Goal: Task Accomplishment & Management: Use online tool/utility

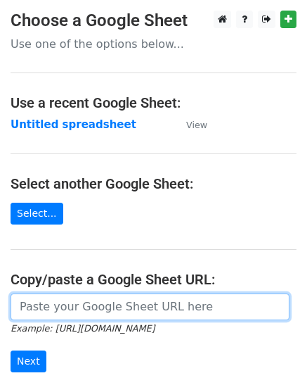
click at [108, 300] on input "url" at bounding box center [150, 306] width 279 height 27
paste input "[URL][DOMAIN_NAME]"
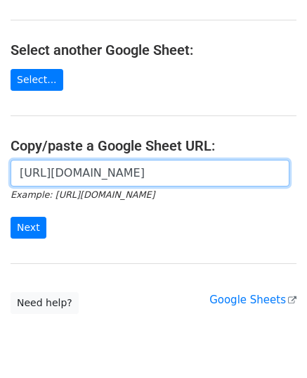
scroll to position [179, 0]
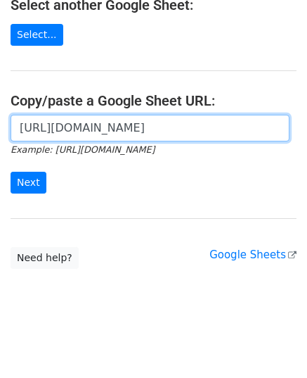
type input "https://docs.google.com/spreadsheets/d/15eNEcjgeKPOgIljsTstS0Vtt523zIQsSsdsDrIC…"
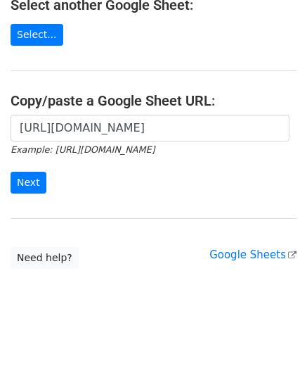
scroll to position [0, 0]
click at [10, 183] on div "https://docs.google.com/spreadsheets/d/15eNEcjgeKPOgIljsTstS0Vtt523zIQsSsdsDrIC…" at bounding box center [153, 161] width 307 height 93
click at [28, 182] on input "Next" at bounding box center [29, 183] width 36 height 22
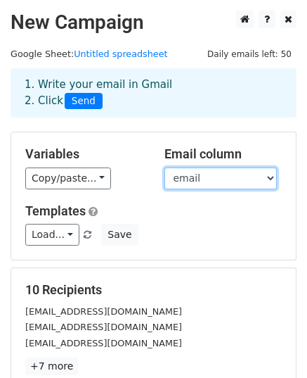
click at [188, 181] on select "email website" at bounding box center [221, 178] width 112 height 22
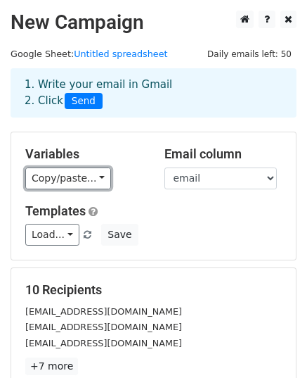
click at [67, 171] on link "Copy/paste..." at bounding box center [68, 178] width 86 height 22
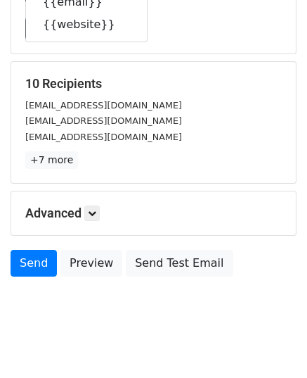
scroll to position [221, 0]
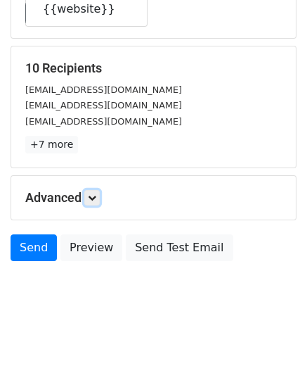
click at [91, 200] on link at bounding box center [91, 197] width 15 height 15
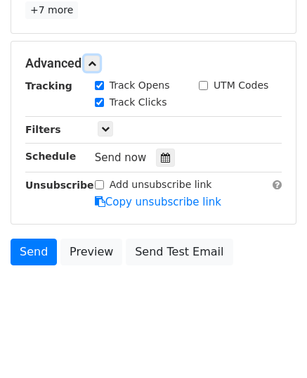
scroll to position [359, 0]
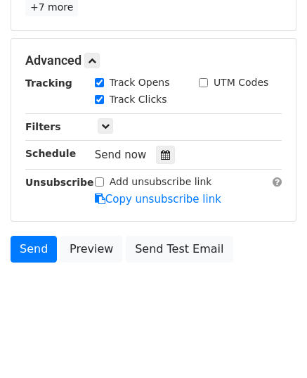
click at [156, 157] on div at bounding box center [165, 155] width 19 height 18
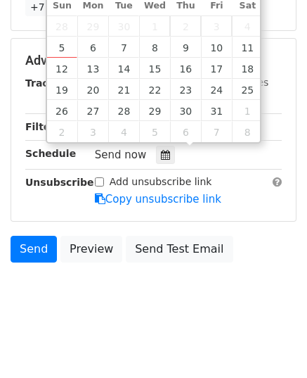
type input "2025-10-07 12:00"
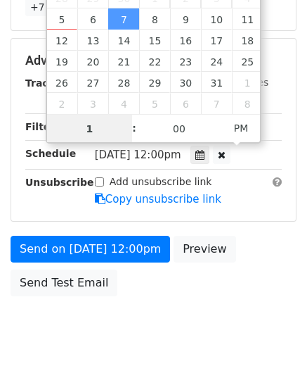
type input "10"
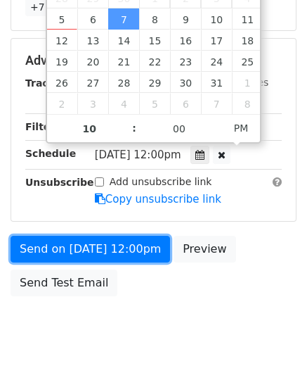
type input "2025-10-07 22:00"
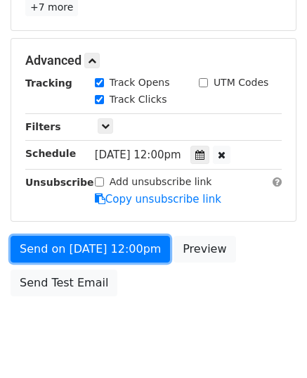
click at [84, 241] on link "Send on Oct 7 at 12:00pm" at bounding box center [91, 249] width 160 height 27
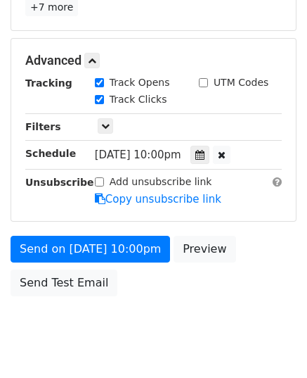
click at [66, 247] on link "Send on Oct 7 at 10:00pm" at bounding box center [91, 249] width 160 height 27
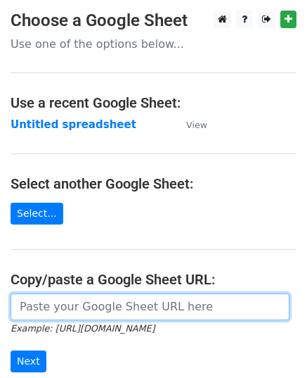
click at [109, 300] on input "url" at bounding box center [150, 306] width 279 height 27
paste input "https://docs.google.com/spreadsheets/d/1Cyjve95kcMvA9nmgxbF3Mk6UHjje4rNNiKPsiJF…"
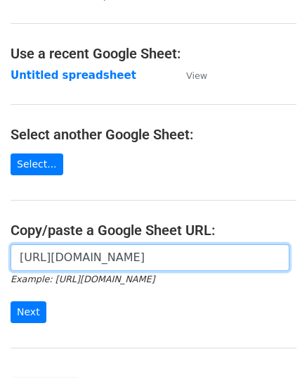
scroll to position [179, 0]
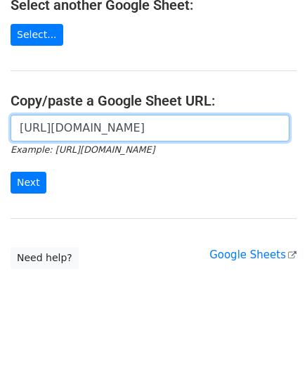
type input "https://docs.google.com/spreadsheets/d/1Cyjve95kcMvA9nmgxbF3Mk6UHjje4rNNiKPsiJF…"
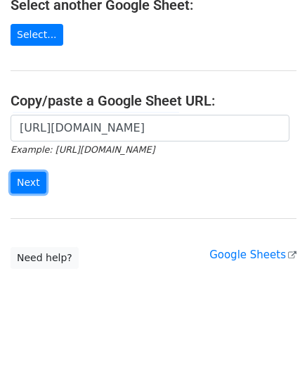
scroll to position [0, 0]
click at [35, 176] on input "Next" at bounding box center [29, 183] width 36 height 22
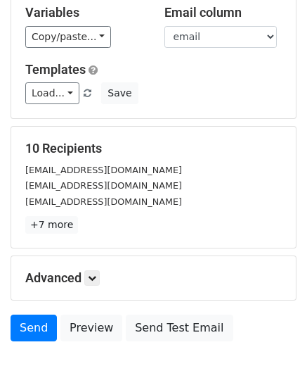
scroll to position [211, 0]
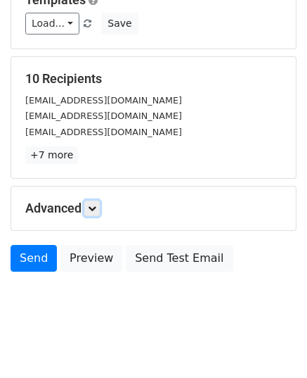
click at [97, 210] on link at bounding box center [91, 207] width 15 height 15
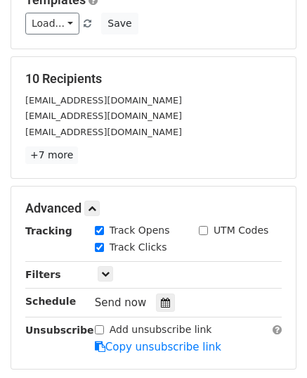
click at [161, 297] on icon at bounding box center [165, 302] width 9 height 10
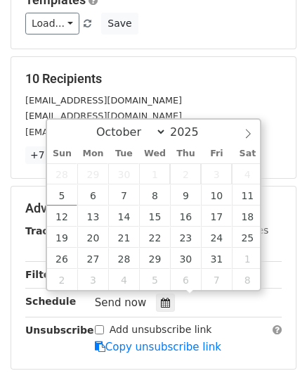
type input "2025-10-08 12:00"
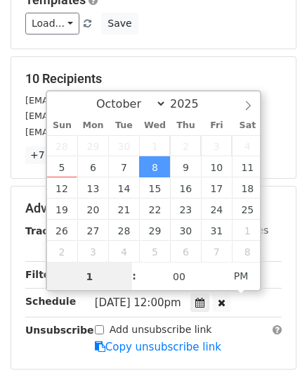
type input "11"
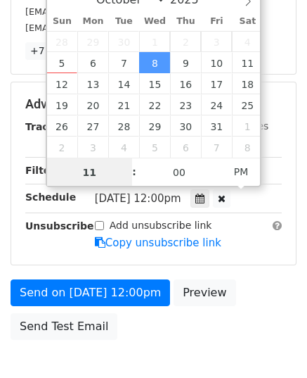
scroll to position [352, 0]
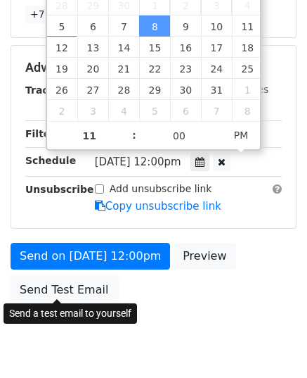
type input "2025-10-08 23:00"
click at [65, 284] on link "Send Test Email" at bounding box center [64, 289] width 107 height 27
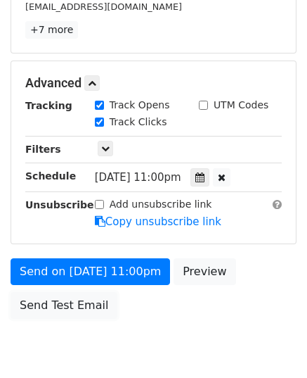
click at [65, 284] on body "New Campaign Daily emails left: 50 Google Sheet: Untitled spreadsheet 1. Write …" at bounding box center [153, 27] width 307 height 707
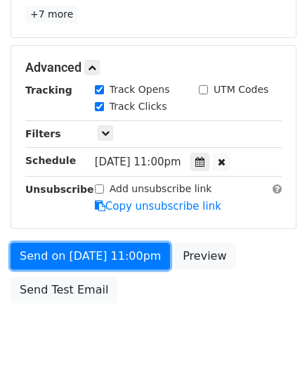
click at [90, 248] on link "Send on Oct 8 at 11:00pm" at bounding box center [91, 256] width 160 height 27
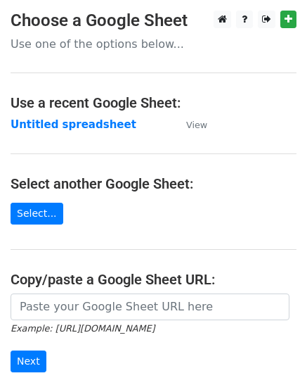
click at [83, 299] on input "url" at bounding box center [150, 306] width 279 height 27
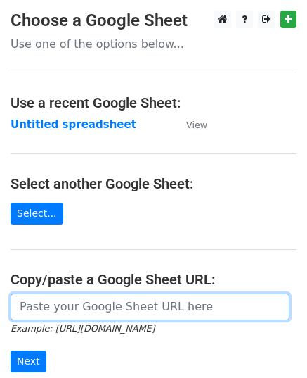
click at [82, 304] on input "url" at bounding box center [150, 306] width 279 height 27
paste input "https://docs.google.com/spreadsheets/d/1YkerQvvb-YYnURp2LJgInPk9WTQyItexVp2geJg…"
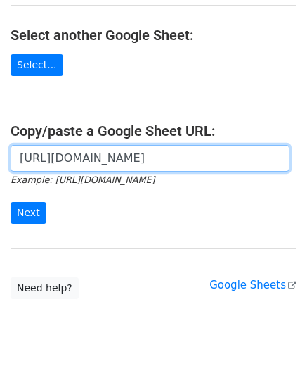
scroll to position [179, 0]
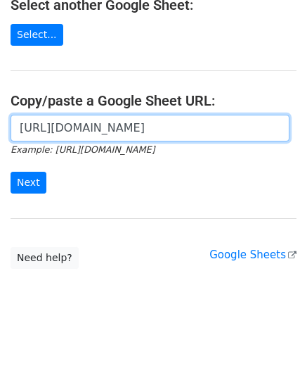
type input "https://docs.google.com/spreadsheets/d/1YkerQvvb-YYnURp2LJgInPk9WTQyItexVp2geJg…"
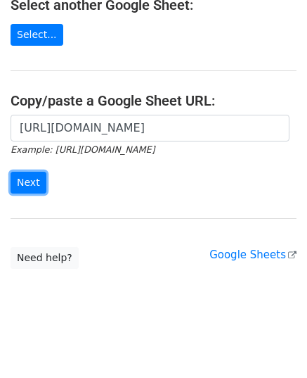
click at [22, 175] on input "Next" at bounding box center [29, 183] width 36 height 22
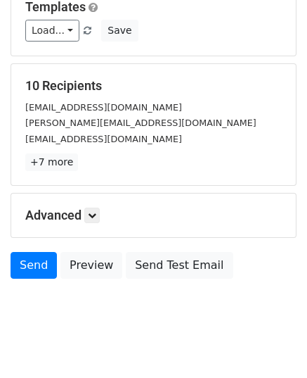
scroll to position [221, 0]
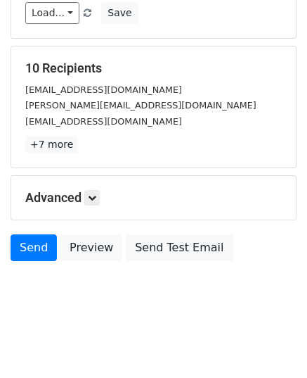
click at [84, 195] on h5 "Advanced" at bounding box center [153, 197] width 257 height 15
click at [89, 196] on link at bounding box center [91, 197] width 15 height 15
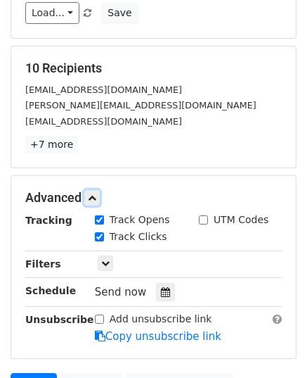
scroll to position [359, 0]
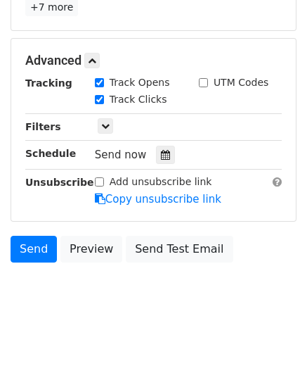
click at [148, 155] on div "Send now" at bounding box center [177, 155] width 165 height 19
click at [161, 156] on icon at bounding box center [165, 155] width 9 height 10
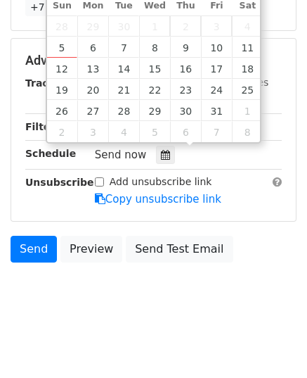
type input "2025-10-09 12:00"
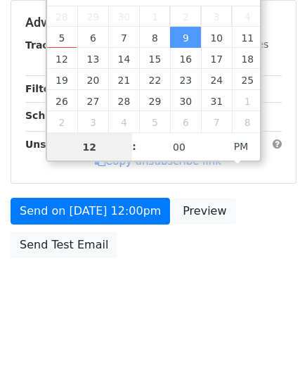
scroll to position [336, 0]
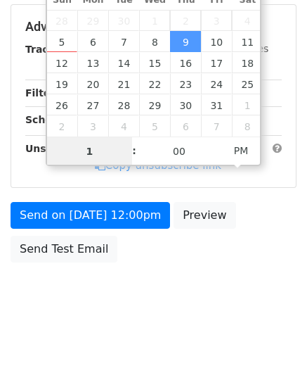
type input "11"
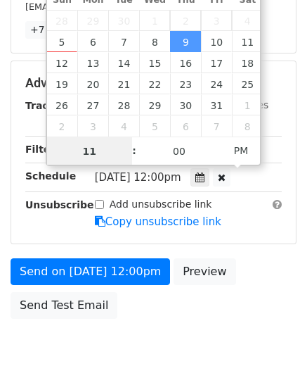
scroll to position [359, 0]
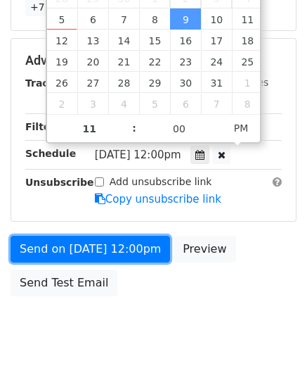
type input "2025-10-09 23:00"
click at [88, 241] on link "Send on Oct 9 at 12:00pm" at bounding box center [91, 249] width 160 height 27
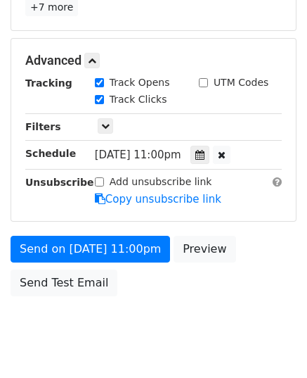
click at [84, 212] on div "Advanced Tracking Track Opens UTM Codes Track Clicks Filters Only include sprea…" at bounding box center [153, 130] width 285 height 182
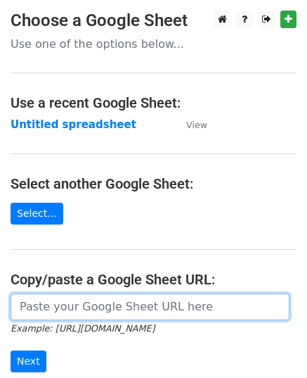
click at [98, 309] on input "url" at bounding box center [150, 306] width 279 height 27
paste input "[URL][DOMAIN_NAME]"
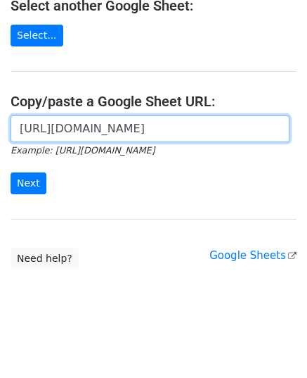
scroll to position [179, 0]
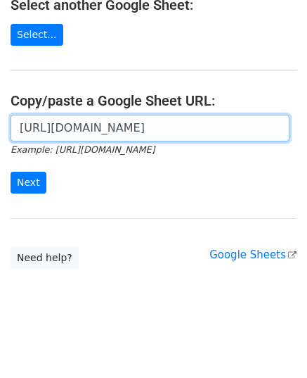
type input "[URL][DOMAIN_NAME]"
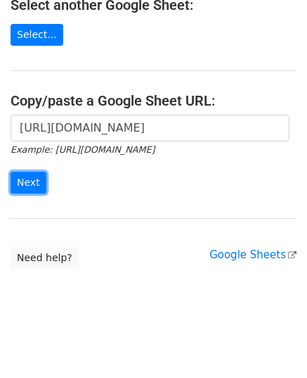
scroll to position [0, 0]
click at [41, 176] on input "Next" at bounding box center [29, 183] width 36 height 22
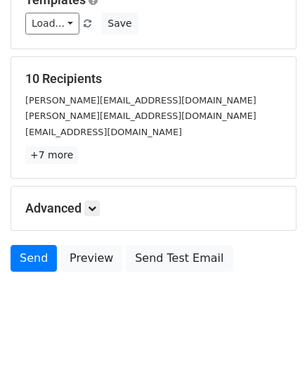
scroll to position [221, 0]
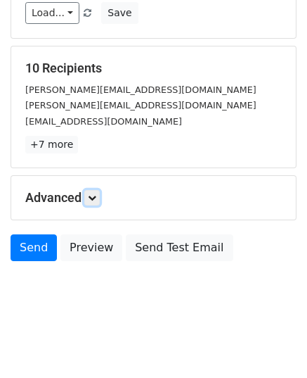
click at [89, 196] on link at bounding box center [91, 197] width 15 height 15
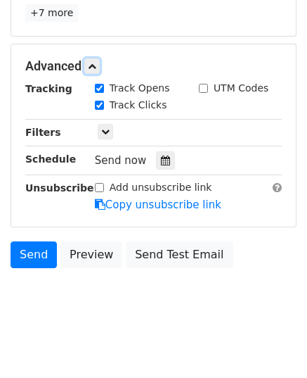
scroll to position [359, 0]
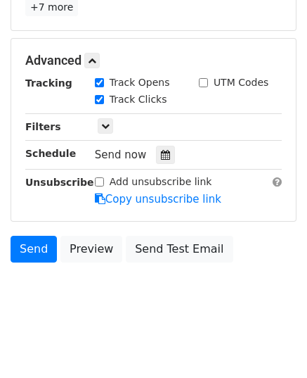
click at [161, 153] on icon at bounding box center [165, 155] width 9 height 10
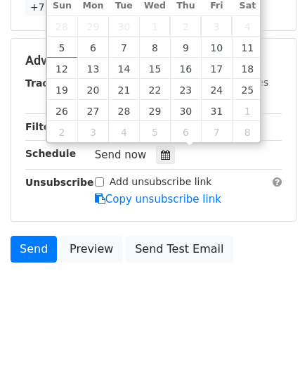
type input "[DATE] 12:00"
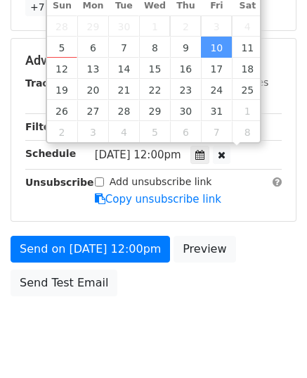
scroll to position [0, 0]
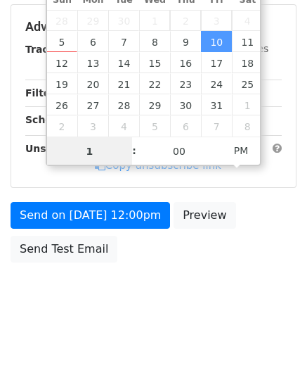
type input "11"
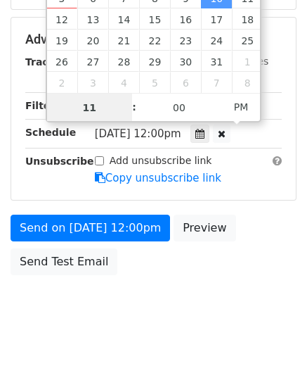
scroll to position [392, 0]
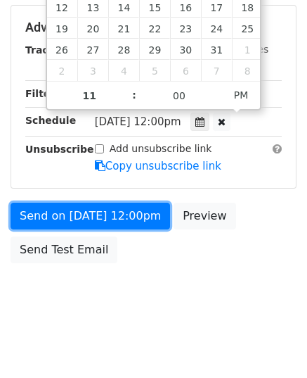
type input "[DATE] 23:00"
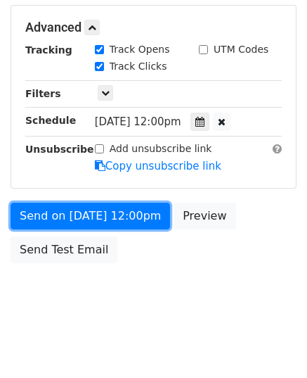
click at [120, 211] on link "Send on [DATE] 12:00pm" at bounding box center [91, 215] width 160 height 27
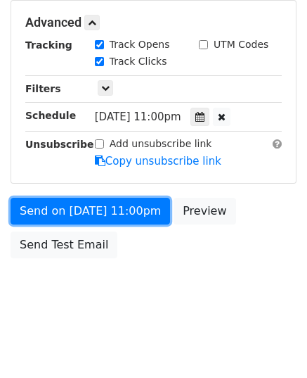
scroll to position [336, 0]
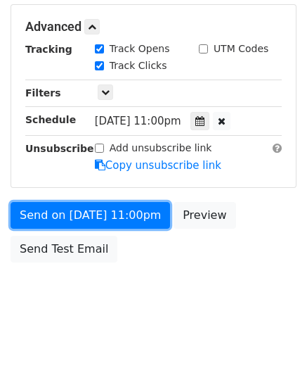
click at [120, 211] on link "Send on [DATE] 11:00pm" at bounding box center [91, 215] width 160 height 27
